Goal: Information Seeking & Learning: Find specific fact

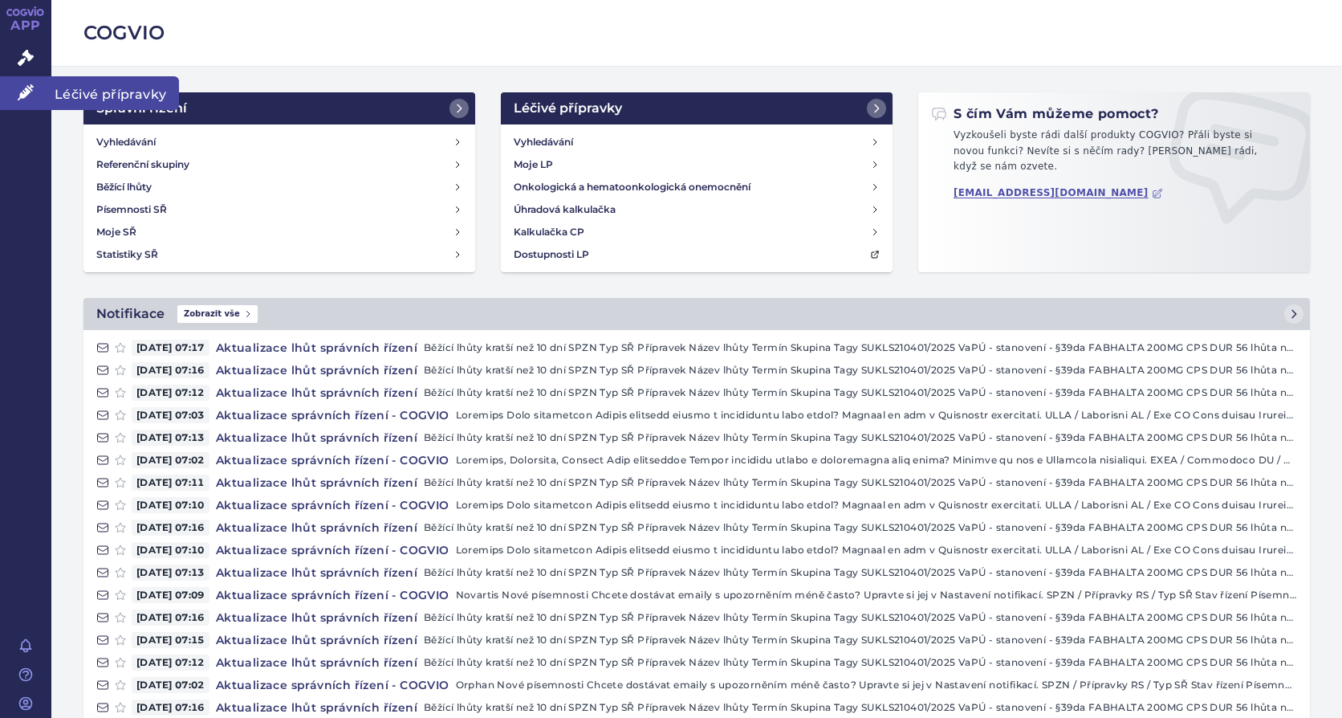
click at [5, 88] on link "Léčivé přípravky" at bounding box center [25, 93] width 51 height 34
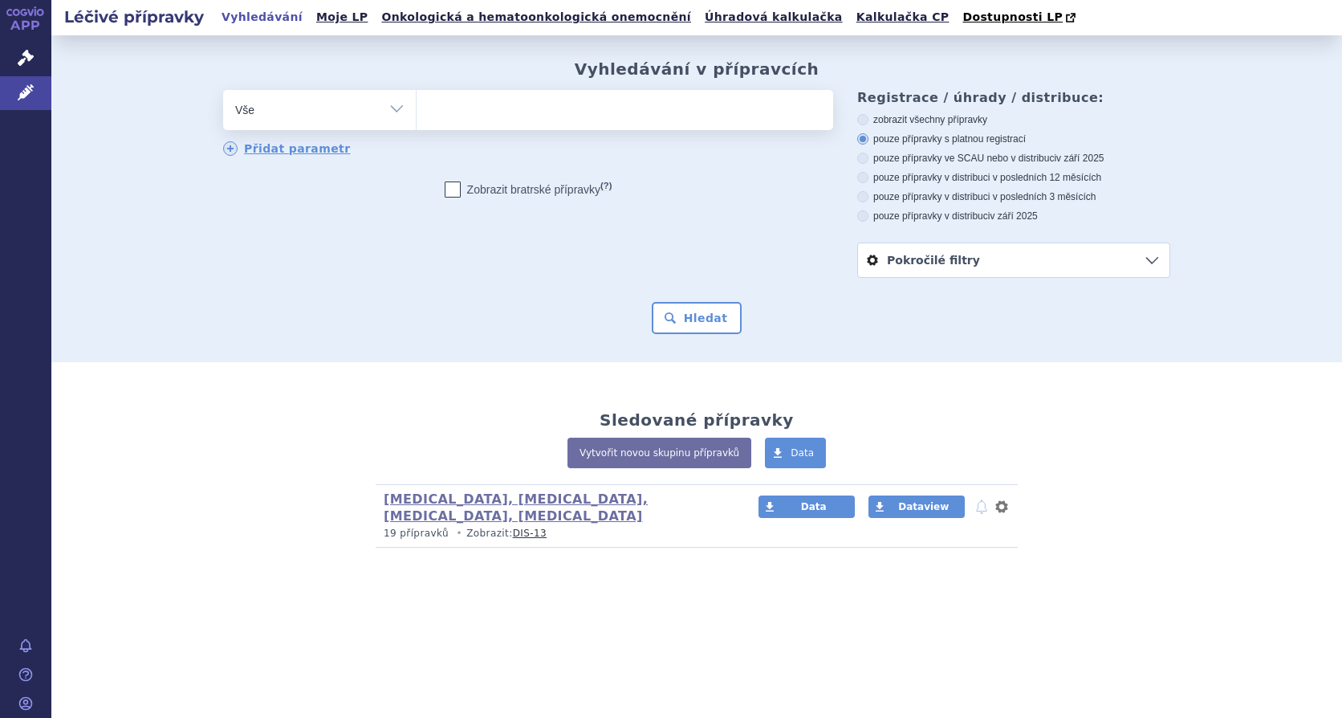
click at [466, 103] on ul at bounding box center [625, 107] width 417 height 34
click at [417, 103] on select at bounding box center [416, 109] width 1 height 40
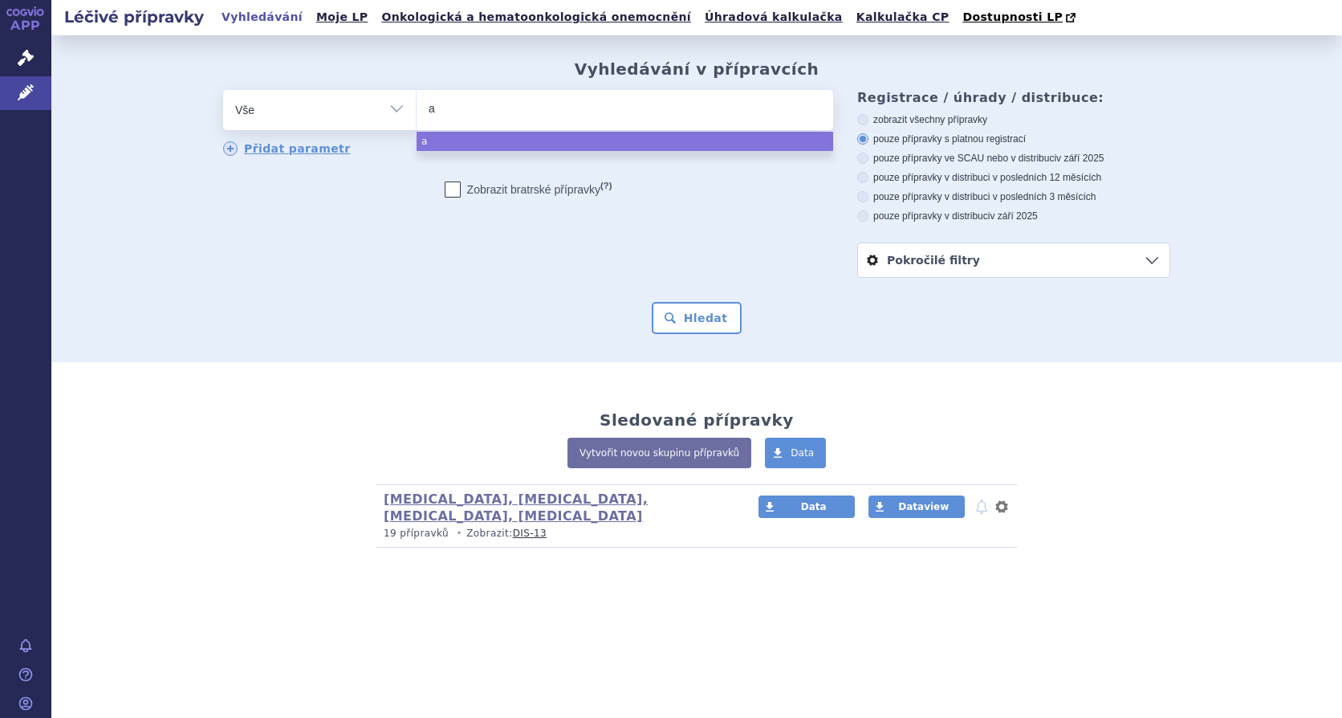
type input "as"
type input "asa"
type input "as"
type input "aspa"
type input "aspaveli"
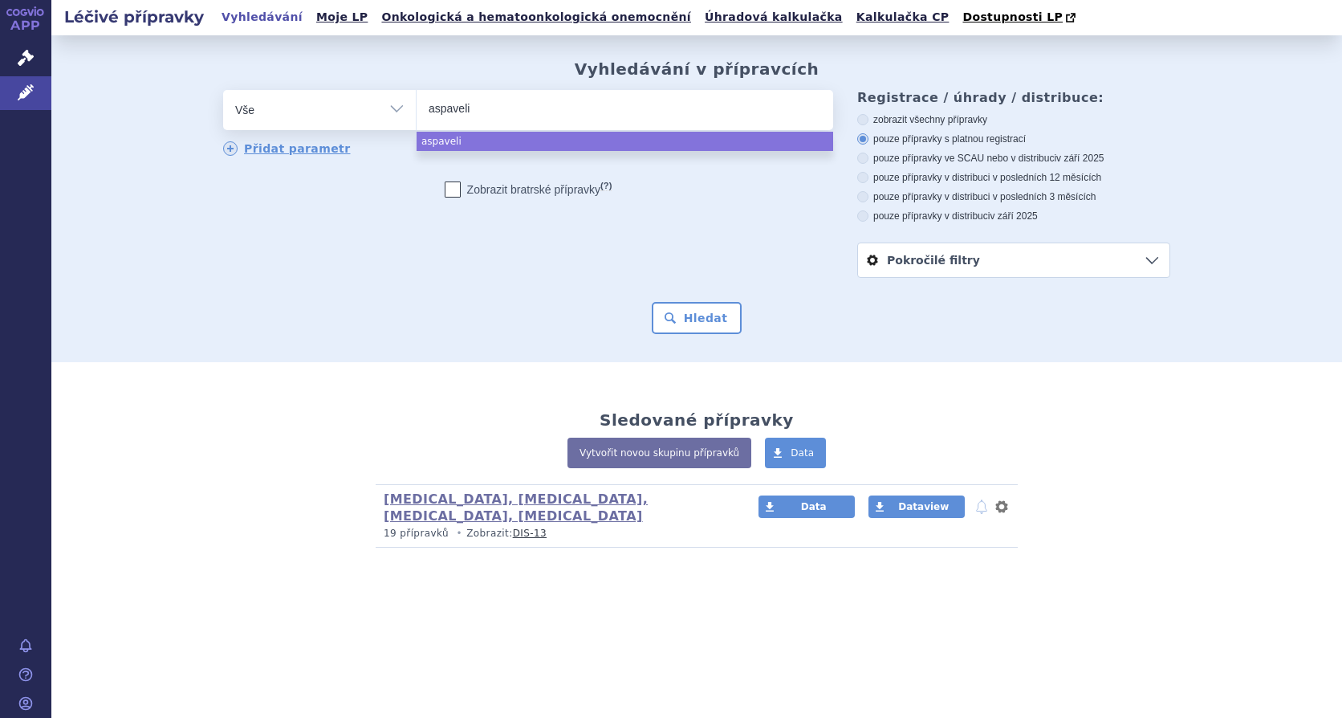
type input "aspaveli)"
type input "aspaveli"
select select "aspaveli"
click at [700, 325] on button "Hledat" at bounding box center [697, 318] width 91 height 32
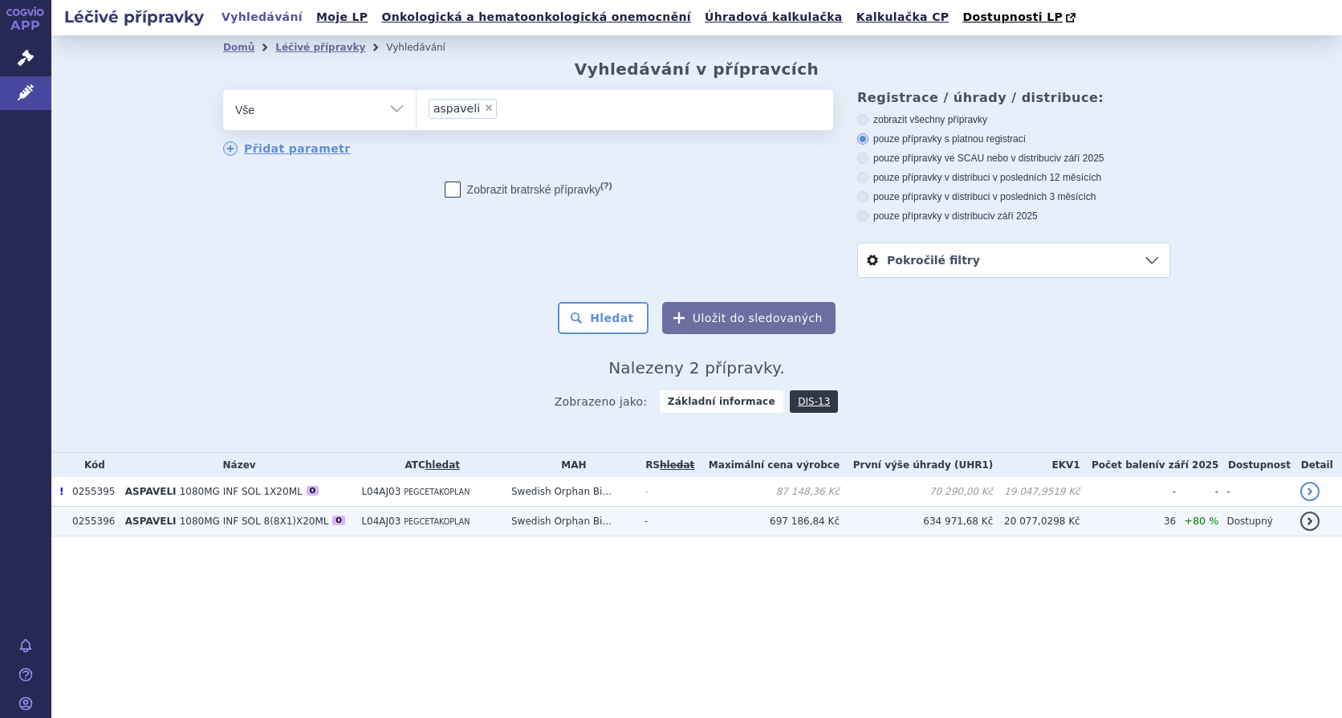
click at [380, 527] on span "L04AJ03" at bounding box center [380, 520] width 39 height 11
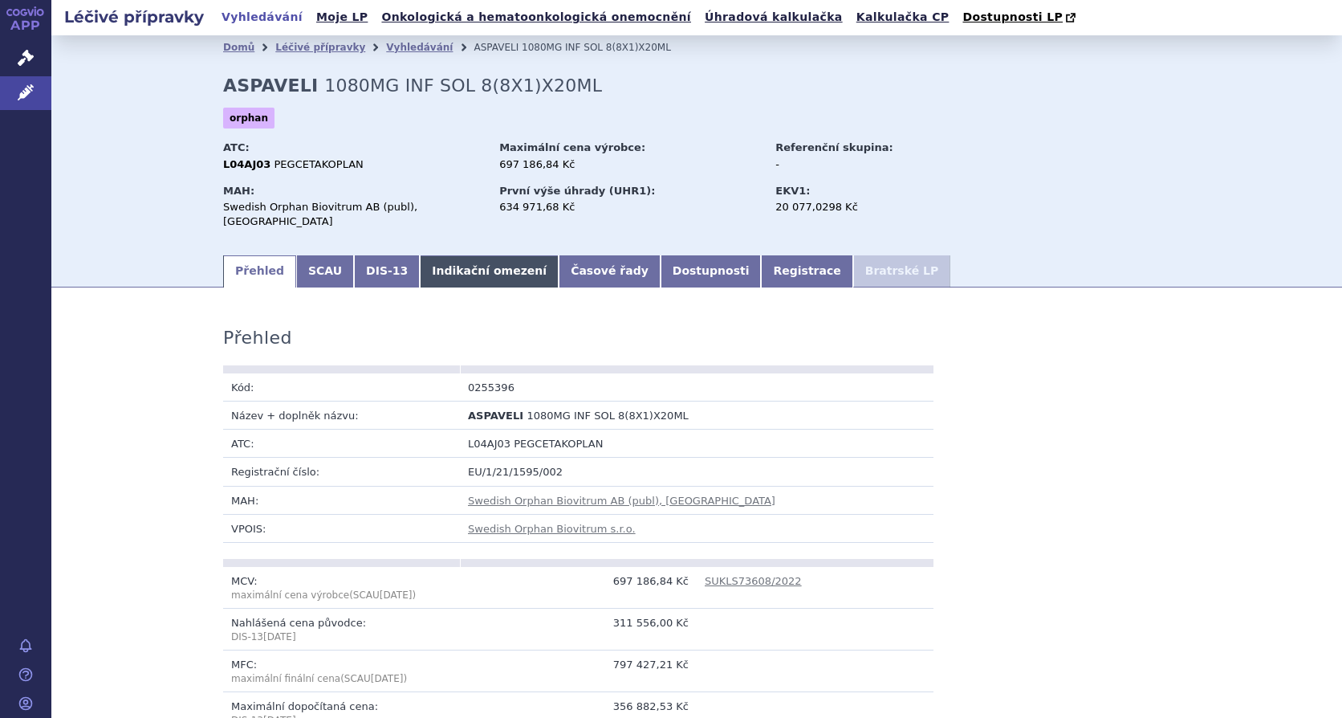
click at [420, 260] on link "Indikační omezení" at bounding box center [489, 271] width 139 height 32
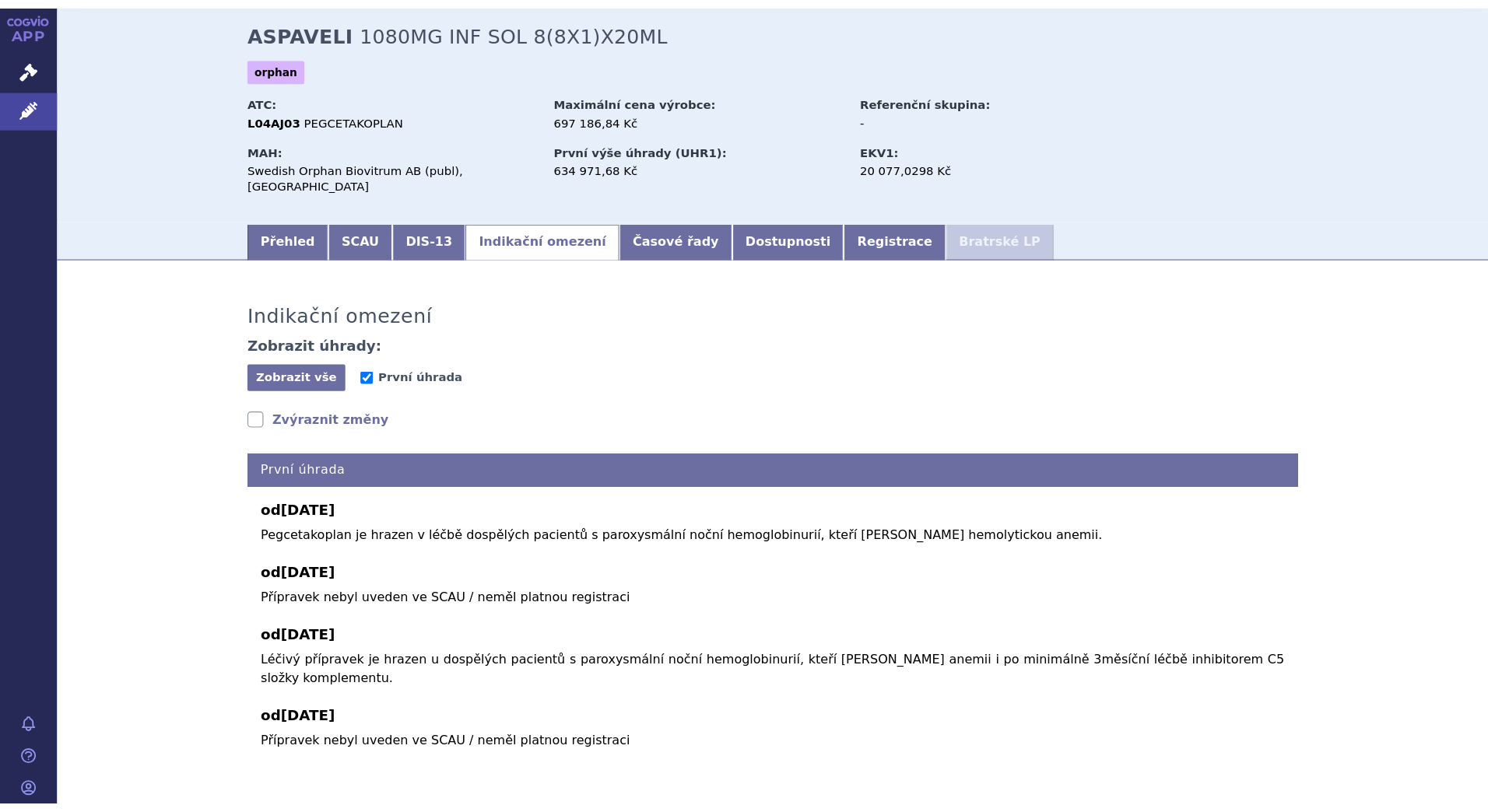
scroll to position [90, 0]
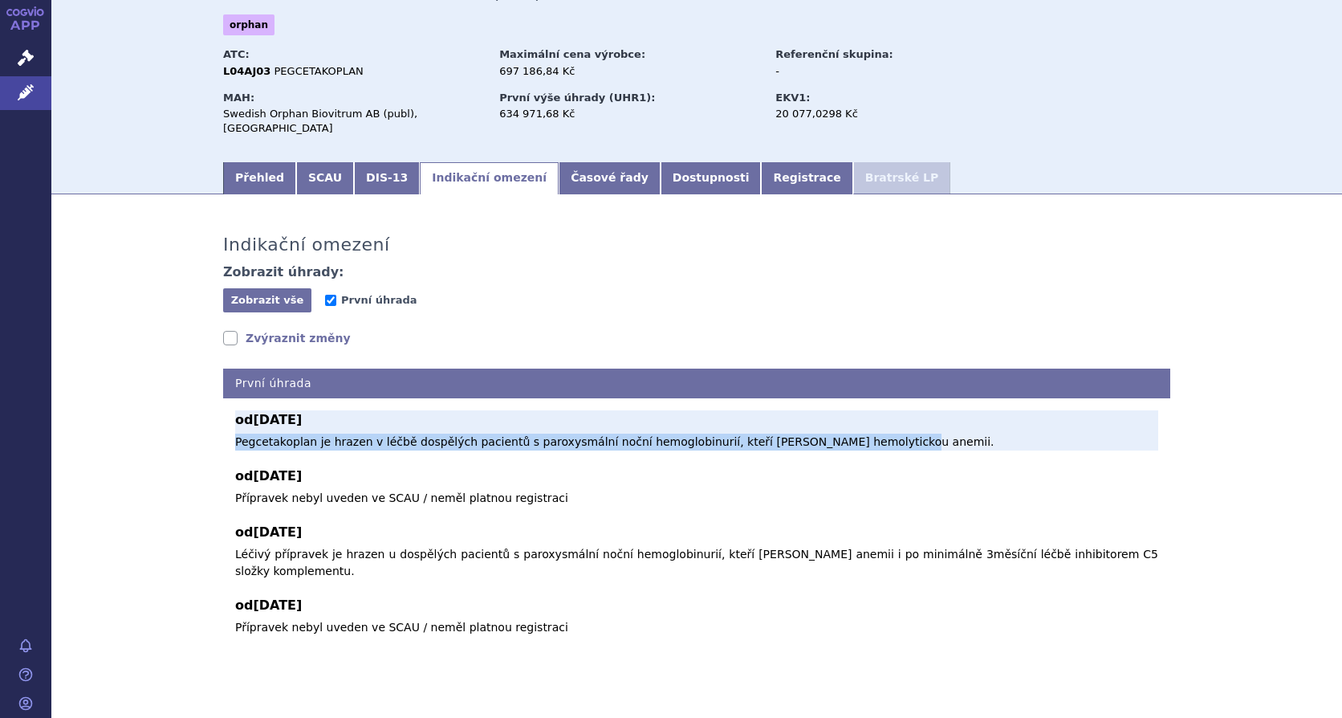
drag, startPoint x: 229, startPoint y: 428, endPoint x: 844, endPoint y: 421, distance: 615.7
click at [844, 433] on p "Pegcetakoplan je hrazen v léčbě dospělých pacientů s paroxysmální noční hemoglo…" at bounding box center [696, 441] width 923 height 17
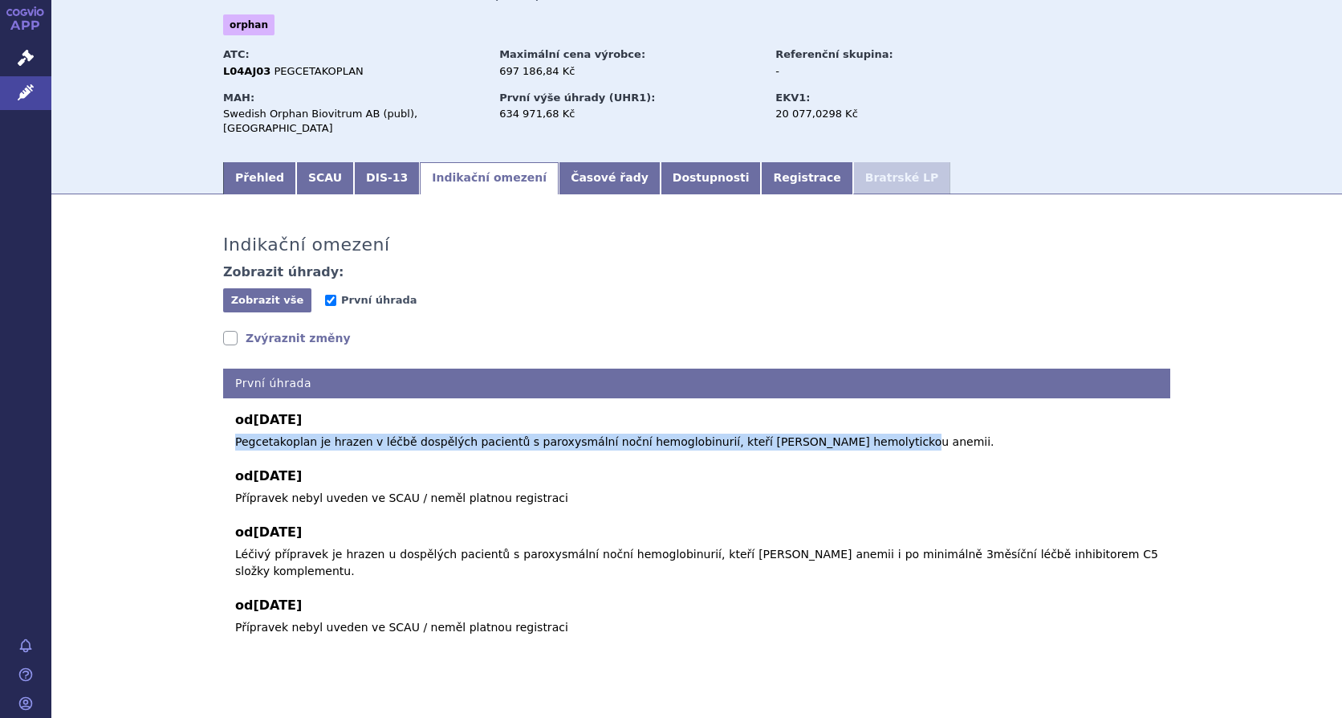
copy p "Pegcetakoplan je hrazen v léčbě dospělých pacientů s paroxysmální noční hemoglo…"
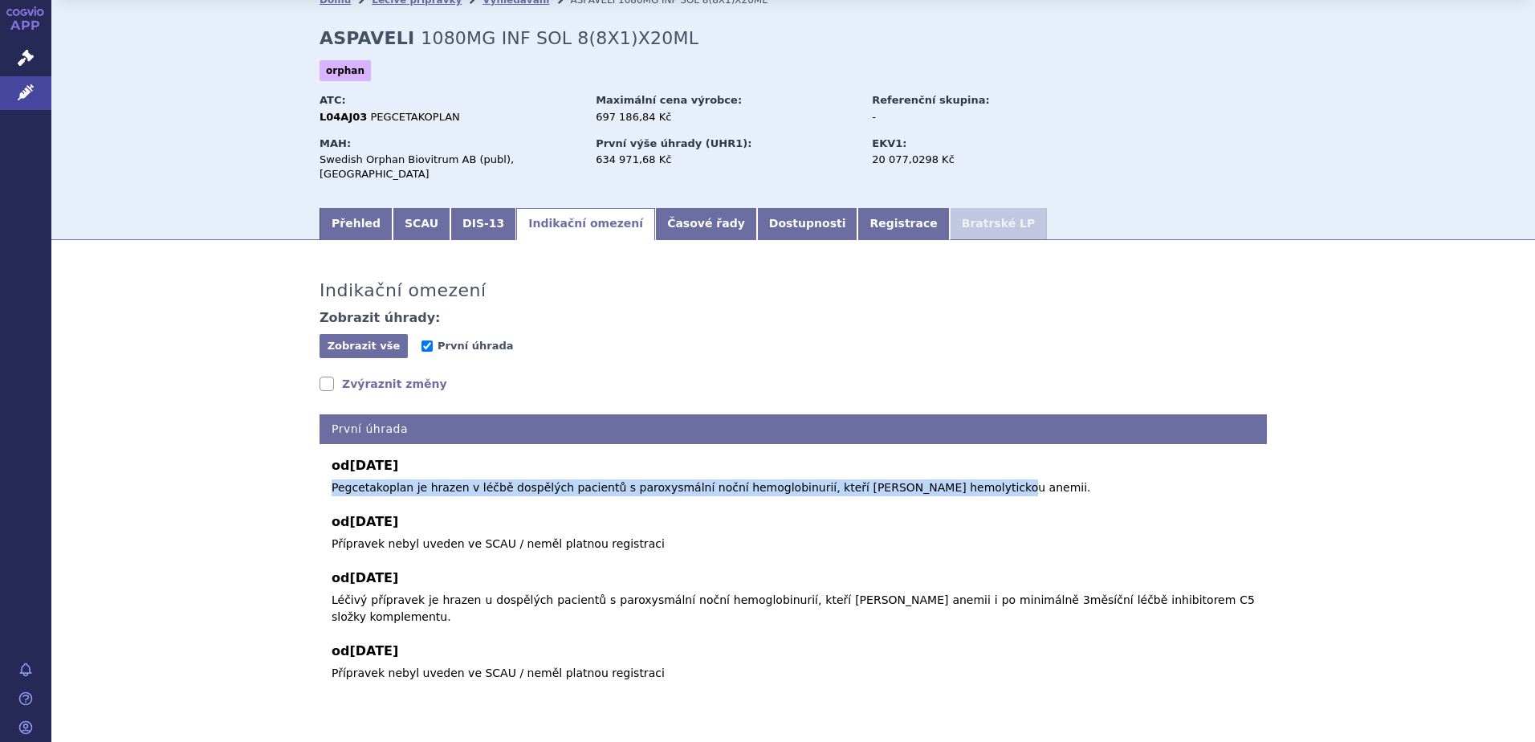
scroll to position [69, 0]
